Goal: Task Accomplishment & Management: Use online tool/utility

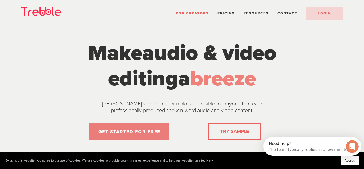
click at [120, 127] on link "GET STARTED FOR FREE" at bounding box center [129, 131] width 80 height 17
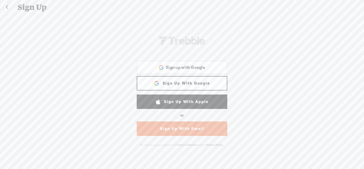
click at [184, 129] on link "Sign Up With Email" at bounding box center [182, 128] width 91 height 14
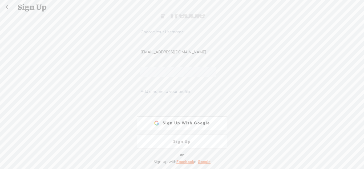
type input "[EMAIL_ADDRESS][DOMAIN_NAME]"
type input "[PERSON_NAME]"
click at [163, 32] on input "text" at bounding box center [178, 32] width 76 height 10
type input "c"
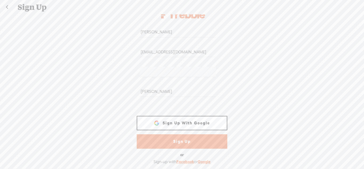
type input "[PERSON_NAME]"
click at [163, 139] on link "Sign Up" at bounding box center [182, 141] width 91 height 14
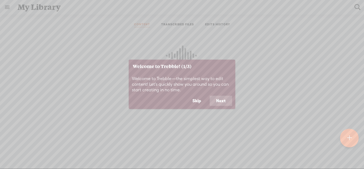
click at [220, 100] on button "Next" at bounding box center [221, 101] width 22 height 10
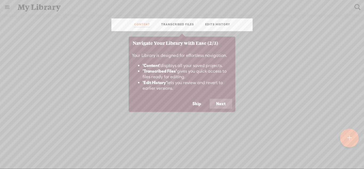
click at [221, 104] on button "Next" at bounding box center [221, 104] width 22 height 10
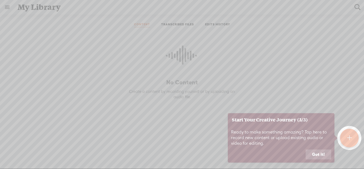
click at [321, 154] on button "Got it!" at bounding box center [319, 154] width 26 height 10
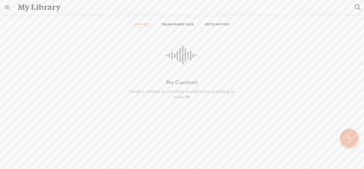
click at [352, 136] on div at bounding box center [349, 138] width 19 height 19
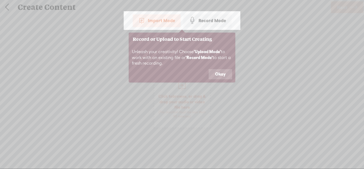
click at [220, 74] on button "Okay" at bounding box center [220, 74] width 23 height 10
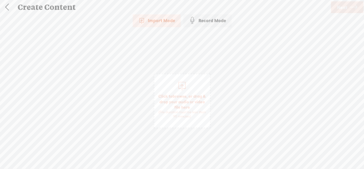
click at [203, 23] on div "Record Mode" at bounding box center [208, 20] width 48 height 13
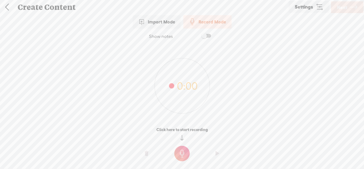
click at [177, 149] on t at bounding box center [181, 153] width 15 height 15
click at [185, 150] on t at bounding box center [181, 156] width 15 height 15
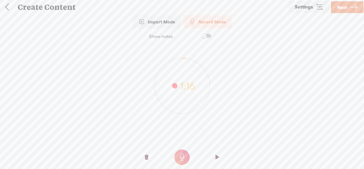
click at [217, 161] on t at bounding box center [218, 157] width 4 height 16
click at [213, 155] on o at bounding box center [217, 157] width 21 height 16
click at [345, 5] on span "Next" at bounding box center [342, 8] width 10 height 14
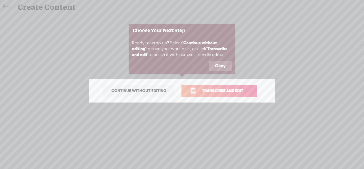
click at [212, 67] on button "Okay" at bounding box center [220, 66] width 23 height 10
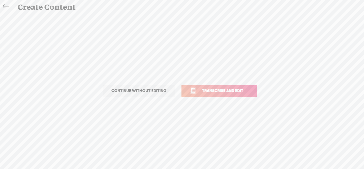
click at [207, 89] on span "Transcribe and edit" at bounding box center [223, 91] width 53 height 6
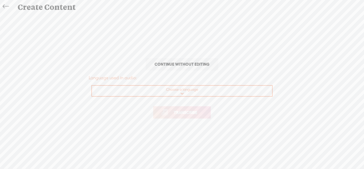
click at [207, 89] on select "Choose a language Afrikaans Albanian Amharic Arabic, Gulf Arabic, Modern Standa…" at bounding box center [182, 91] width 181 height 11
select select "en-US"
click at [92, 86] on select "Choose a language Afrikaans Albanian Amharic Arabic, Gulf Arabic, Modern Standa…" at bounding box center [182, 91] width 181 height 11
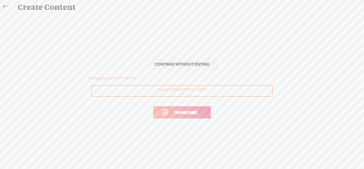
click at [172, 111] on span "Transcribe" at bounding box center [185, 112] width 35 height 6
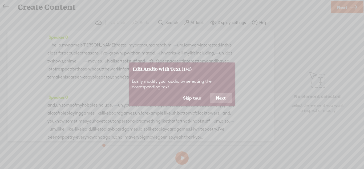
click at [220, 100] on button "Next" at bounding box center [221, 98] width 22 height 10
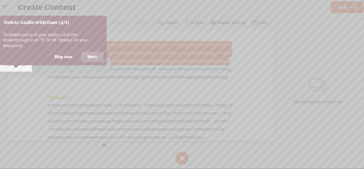
click at [92, 53] on button "Next" at bounding box center [92, 57] width 22 height 10
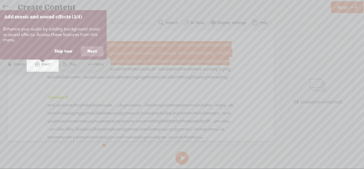
click at [92, 53] on button "Next" at bounding box center [92, 51] width 22 height 10
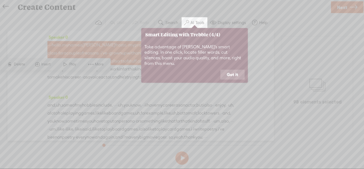
click at [228, 70] on button "Got it" at bounding box center [233, 75] width 24 height 10
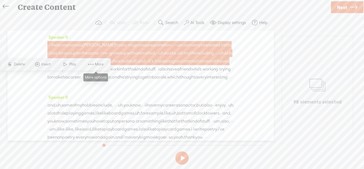
click at [93, 62] on span at bounding box center [91, 64] width 8 height 10
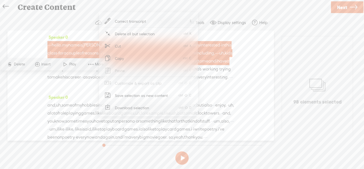
click at [93, 62] on span at bounding box center [91, 64] width 8 height 10
click at [90, 63] on span at bounding box center [91, 64] width 8 height 10
click at [203, 73] on span "working" at bounding box center [211, 69] width 16 height 8
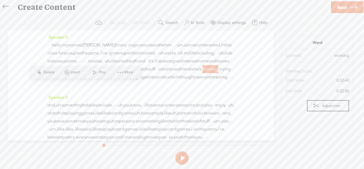
click at [144, 103] on div "Speaker 0 and, uh, some of my hobbies include, · · · · · · uh, you know, · · · …" at bounding box center [140, 119] width 187 height 52
click at [192, 18] on button "AI Tools" at bounding box center [195, 22] width 26 height 11
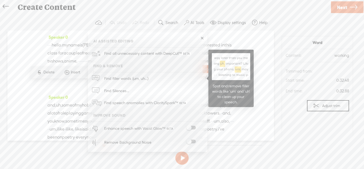
click at [156, 79] on link "Find filler words (um, uh...)" at bounding box center [148, 78] width 114 height 12
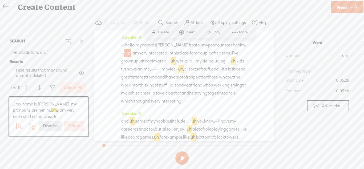
click at [70, 126] on label "Delete" at bounding box center [74, 126] width 13 height 6
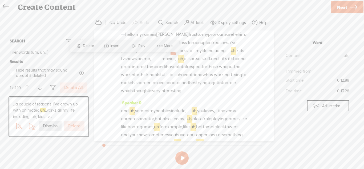
scroll to position [11, 0]
click at [86, 45] on span "Delete" at bounding box center [89, 45] width 13 height 5
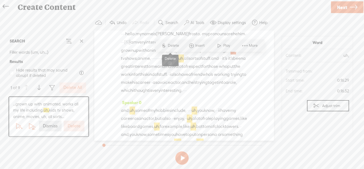
click at [174, 47] on span "Delete" at bounding box center [174, 45] width 13 height 5
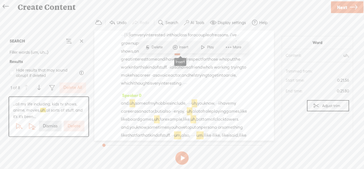
scroll to position [19, 0]
click at [152, 46] on span "Delete" at bounding box center [158, 45] width 13 height 5
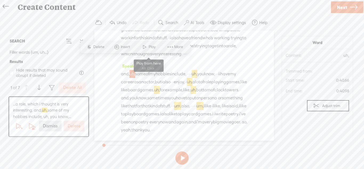
scroll to position [80, 0]
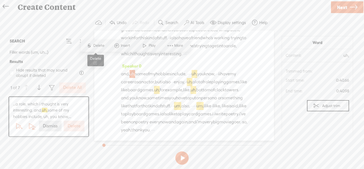
click at [93, 45] on span "S" at bounding box center [89, 46] width 8 height 10
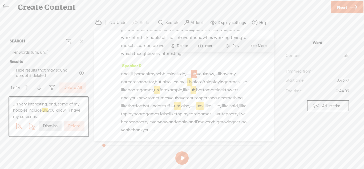
scroll to position [80, 0]
click at [176, 49] on span "S" at bounding box center [173, 46] width 8 height 10
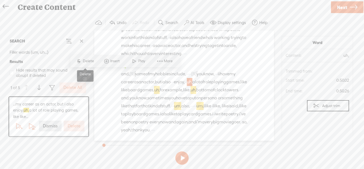
click at [87, 62] on span "Delete" at bounding box center [89, 60] width 13 height 5
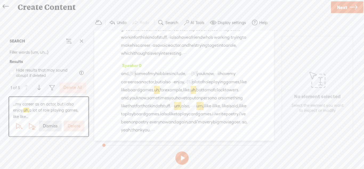
scroll to position [81, 0]
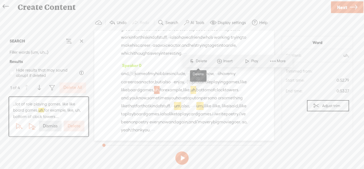
click at [198, 62] on span "Delete" at bounding box center [202, 60] width 13 height 5
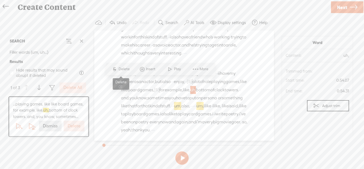
click at [128, 69] on span "Delete" at bounding box center [125, 68] width 13 height 5
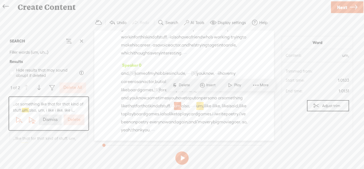
scroll to position [81, 0]
click at [186, 84] on span "Delete" at bounding box center [185, 84] width 13 height 5
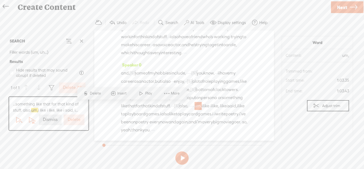
scroll to position [81, 0]
click at [93, 97] on span "S Delete" at bounding box center [92, 93] width 27 height 10
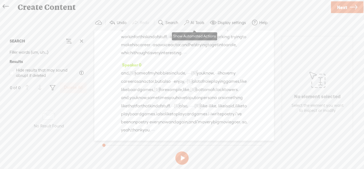
click at [186, 22] on span at bounding box center [186, 22] width 5 height 6
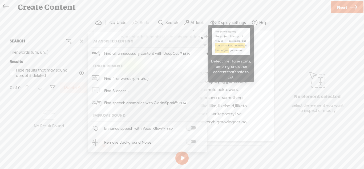
click at [151, 56] on span "Find all unnecessary content with DeepCut™" at bounding box center [147, 53] width 90 height 13
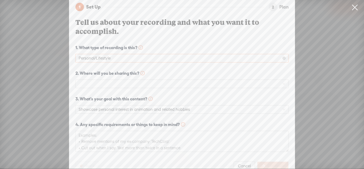
click at [156, 60] on span "Personal/Lifestyle" at bounding box center [182, 58] width 207 height 8
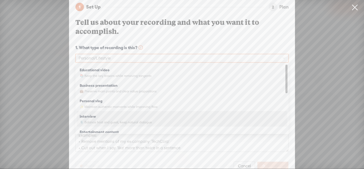
click at [128, 119] on div "Interview 🎙️ Balance host and guest, keep natural dialogue" at bounding box center [182, 118] width 205 height 13
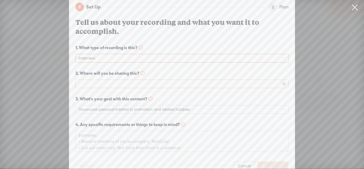
click at [140, 88] on div at bounding box center [182, 84] width 213 height 9
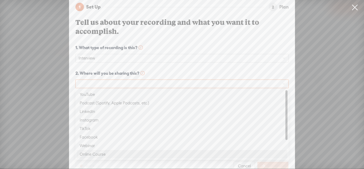
click at [101, 152] on div "Online Course" at bounding box center [182, 154] width 205 height 6
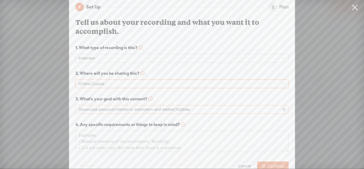
click at [118, 113] on span "Showcase personal interest in animation and related hobbies" at bounding box center [182, 109] width 207 height 8
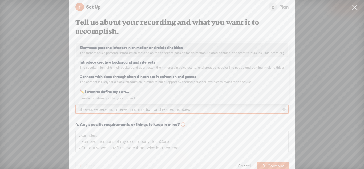
click at [118, 113] on span "Showcase personal interest in animation and related hobbies" at bounding box center [182, 109] width 207 height 8
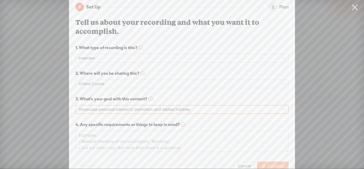
click at [259, 164] on button "Continue" at bounding box center [272, 165] width 31 height 9
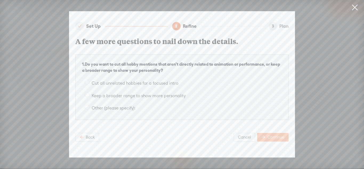
click at [268, 136] on span "Continue" at bounding box center [276, 136] width 17 height 5
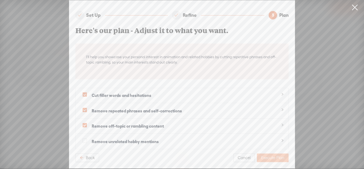
click at [267, 156] on span "Execute Plan" at bounding box center [272, 157] width 23 height 5
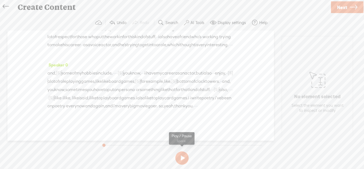
scroll to position [57, 0]
click at [180, 155] on button at bounding box center [182, 157] width 13 height 13
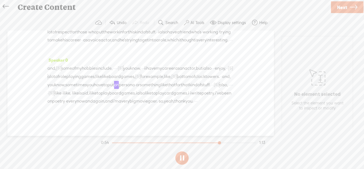
scroll to position [62, 0]
click at [344, 9] on span "Next" at bounding box center [342, 8] width 10 height 14
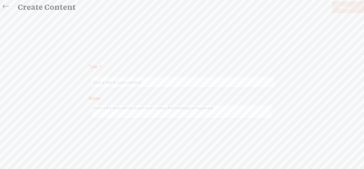
click at [213, 84] on input "text" at bounding box center [183, 82] width 183 height 10
type input "Class introduction"
click at [236, 107] on textarea at bounding box center [182, 111] width 179 height 13
click at [359, 10] on link "Finish" at bounding box center [349, 7] width 32 height 12
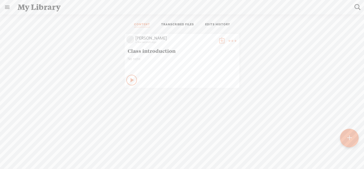
click at [231, 40] on t at bounding box center [232, 40] width 7 height 7
click at [214, 95] on link "Download as..." at bounding box center [207, 95] width 53 height 12
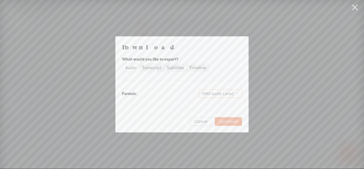
click at [212, 93] on span "WAV audio (.wav)" at bounding box center [220, 94] width 37 height 8
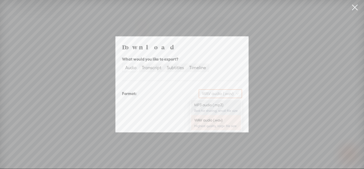
click at [213, 103] on div "MP3 audio (.mp3)" at bounding box center [215, 104] width 43 height 5
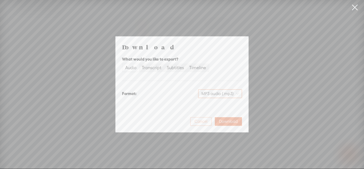
click at [206, 121] on span "Cancel" at bounding box center [201, 121] width 13 height 5
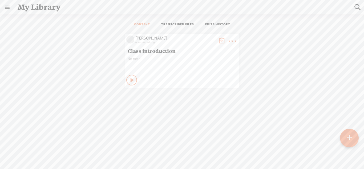
click at [5, 7] on link at bounding box center [7, 7] width 14 height 14
click at [21, 158] on div "SETTINGS" at bounding box center [27, 156] width 19 height 5
